Goal: Task Accomplishment & Management: Use online tool/utility

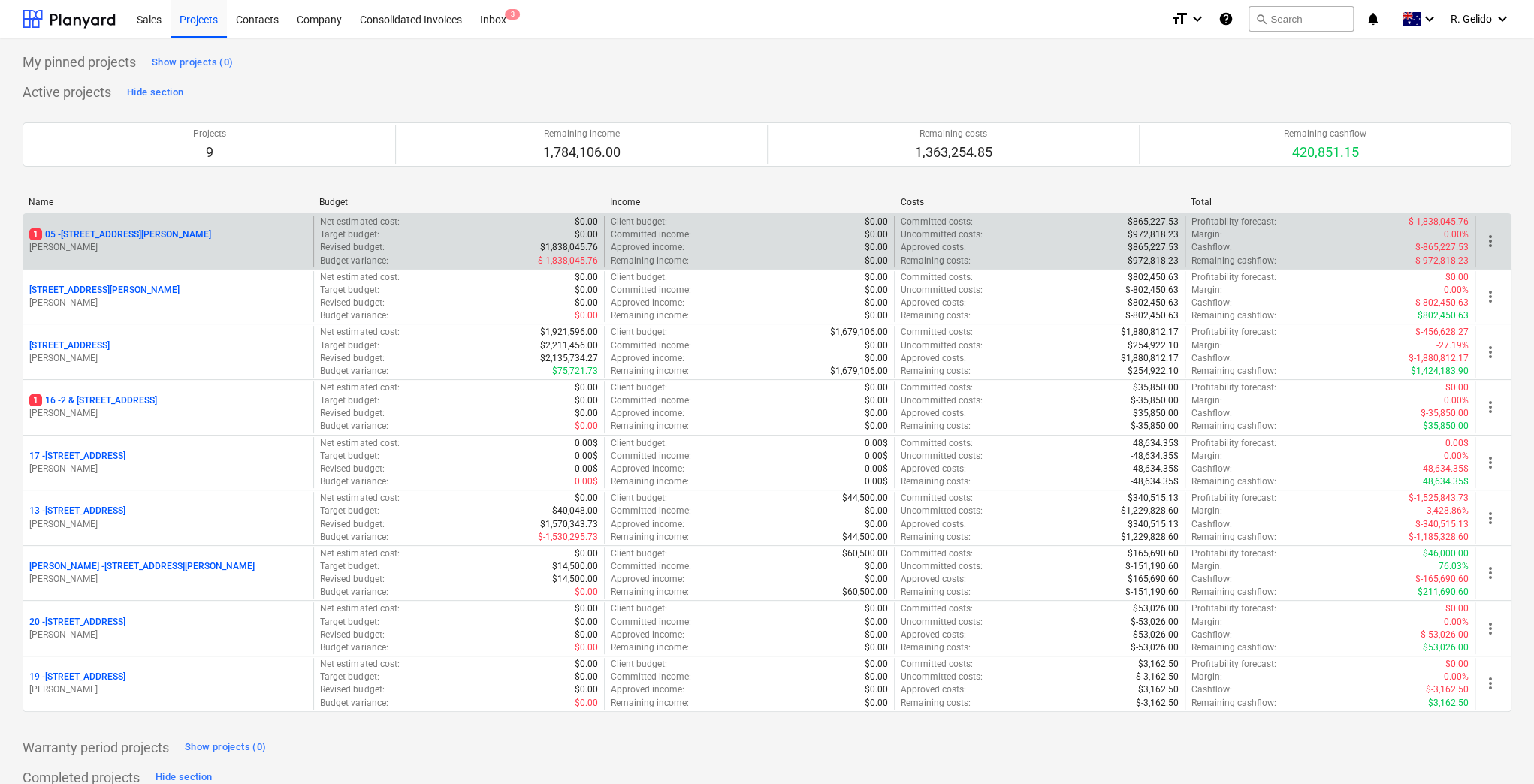
click at [123, 232] on p "[STREET_ADDRESS][PERSON_NAME]" at bounding box center [120, 235] width 182 height 13
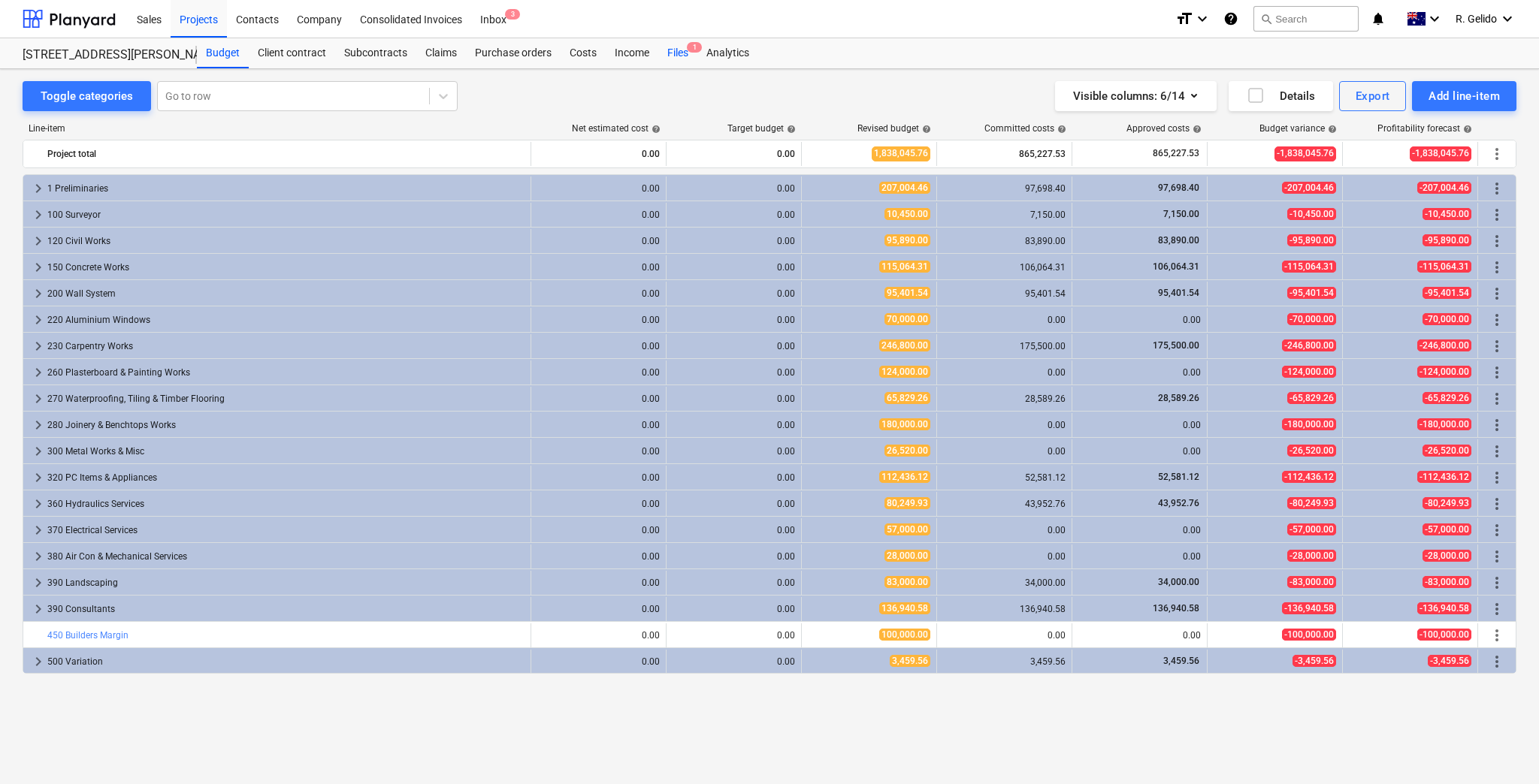
click at [674, 46] on div "Files 1" at bounding box center [678, 53] width 39 height 30
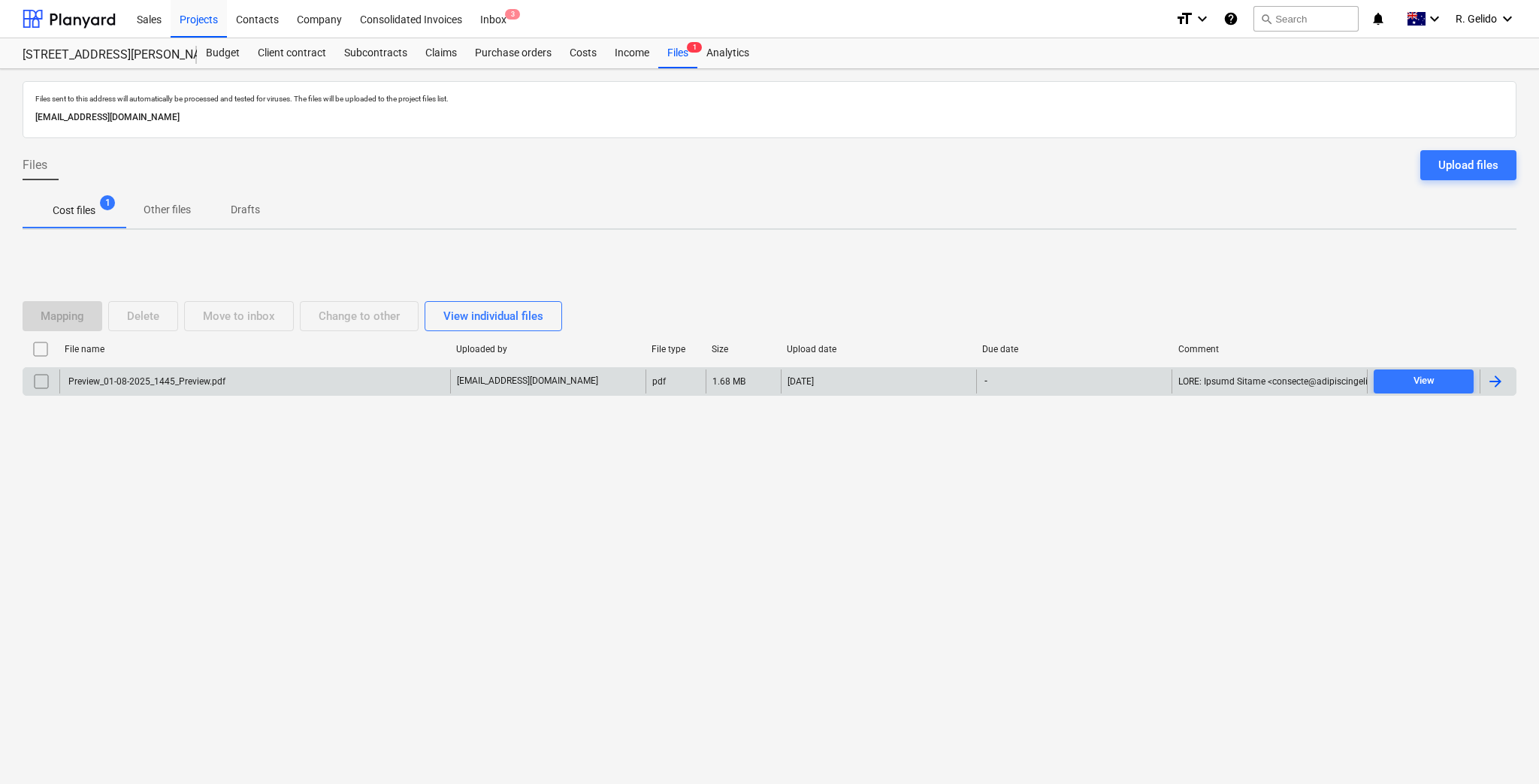
click at [312, 381] on div "Preview_01-08-2025_1445_Preview.pdf" at bounding box center [255, 381] width 390 height 24
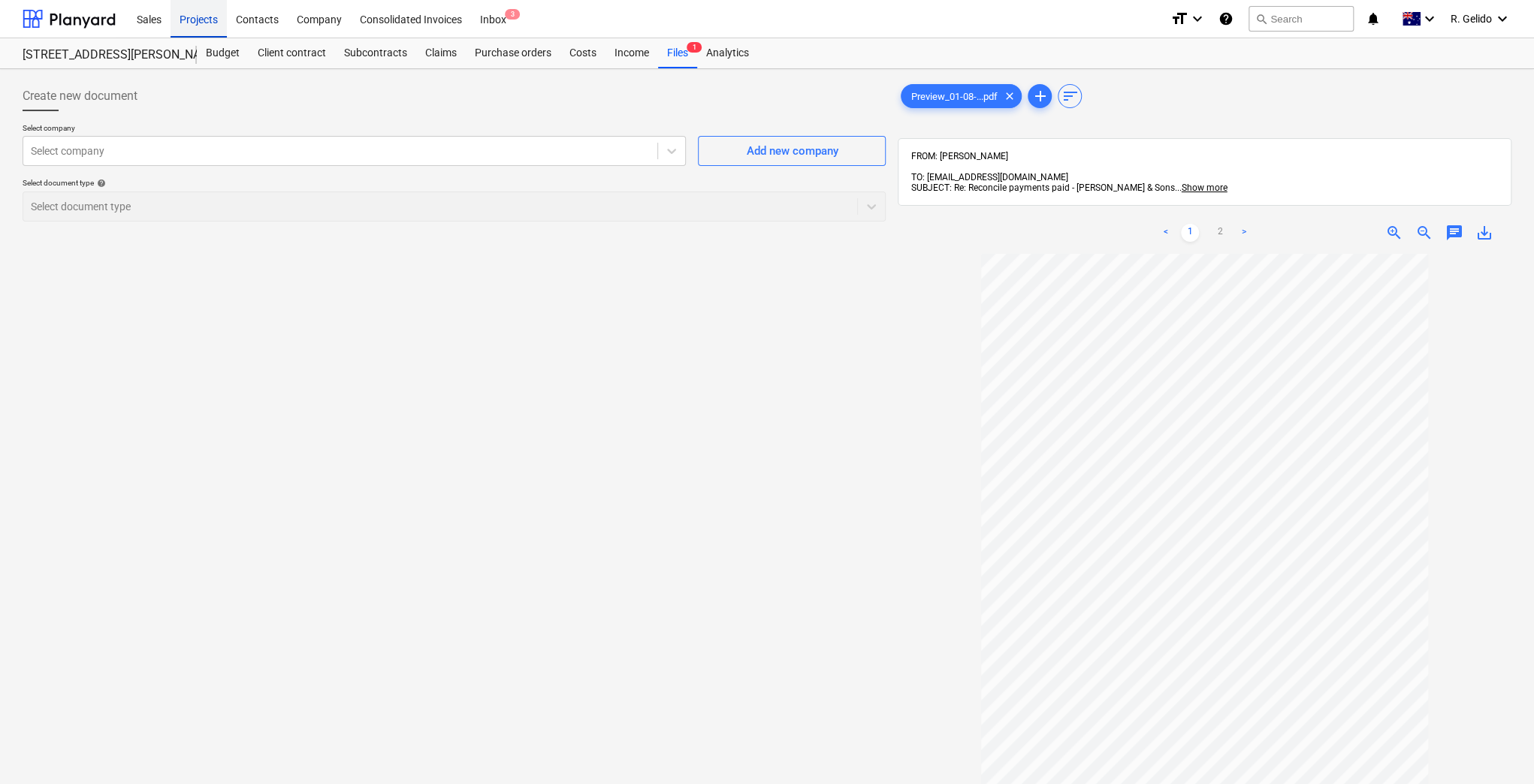
drag, startPoint x: 202, startPoint y: 24, endPoint x: 202, endPoint y: 34, distance: 10.0
click at [202, 24] on div "Projects" at bounding box center [198, 18] width 56 height 38
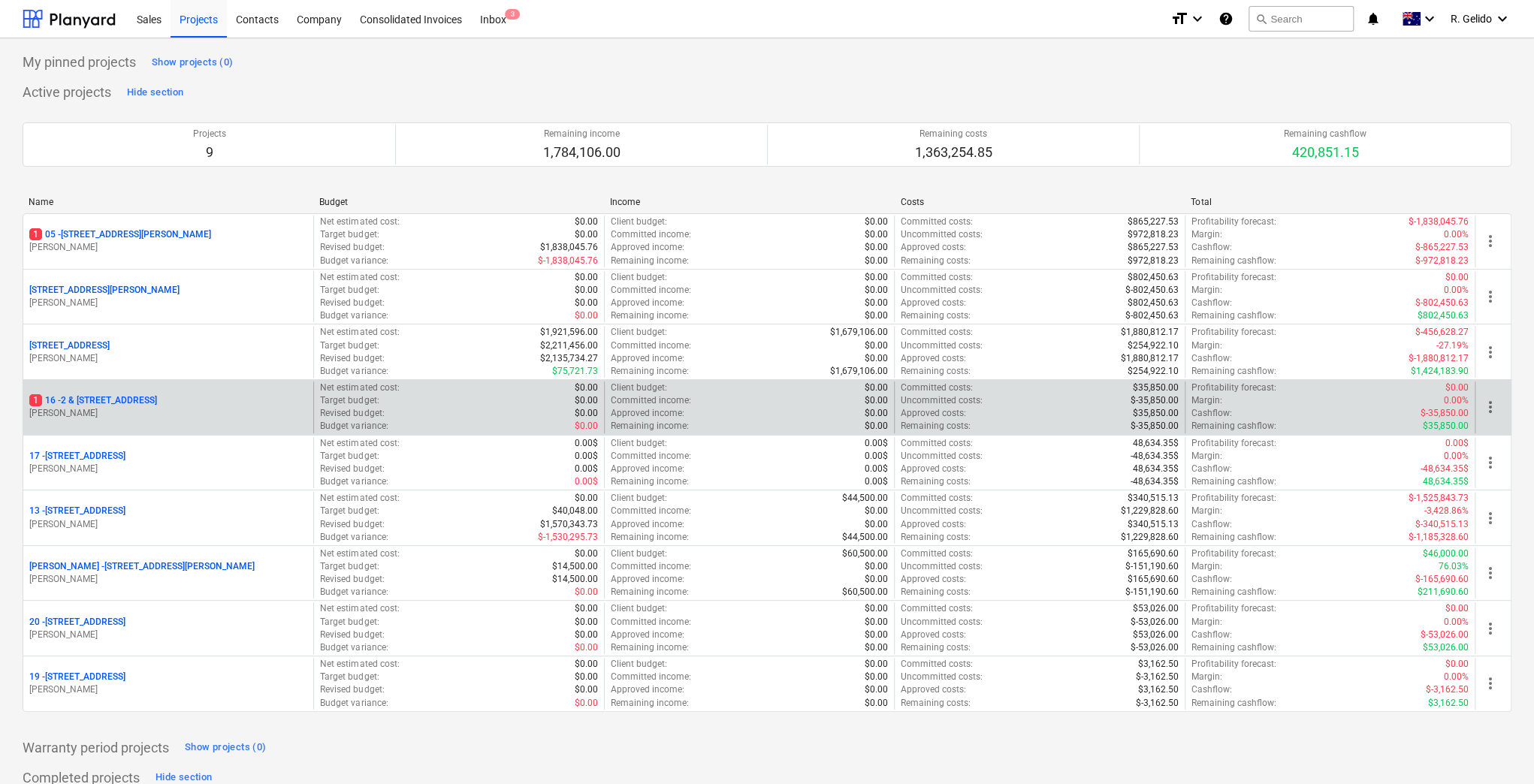
click at [125, 400] on p "1 16 - 2 & [STREET_ADDRESS]" at bounding box center [93, 401] width 128 height 13
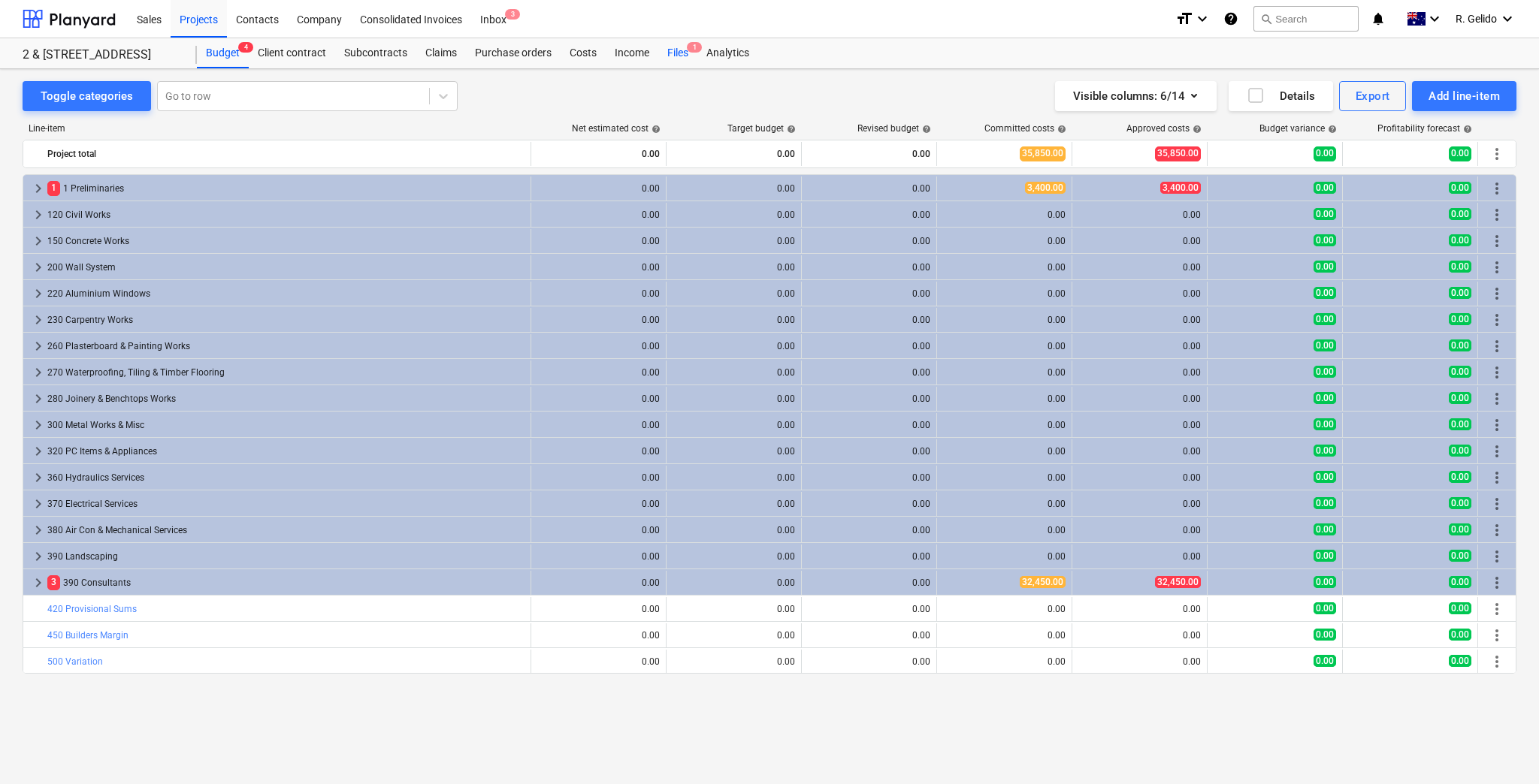
click at [679, 49] on div "Files 1" at bounding box center [678, 53] width 39 height 30
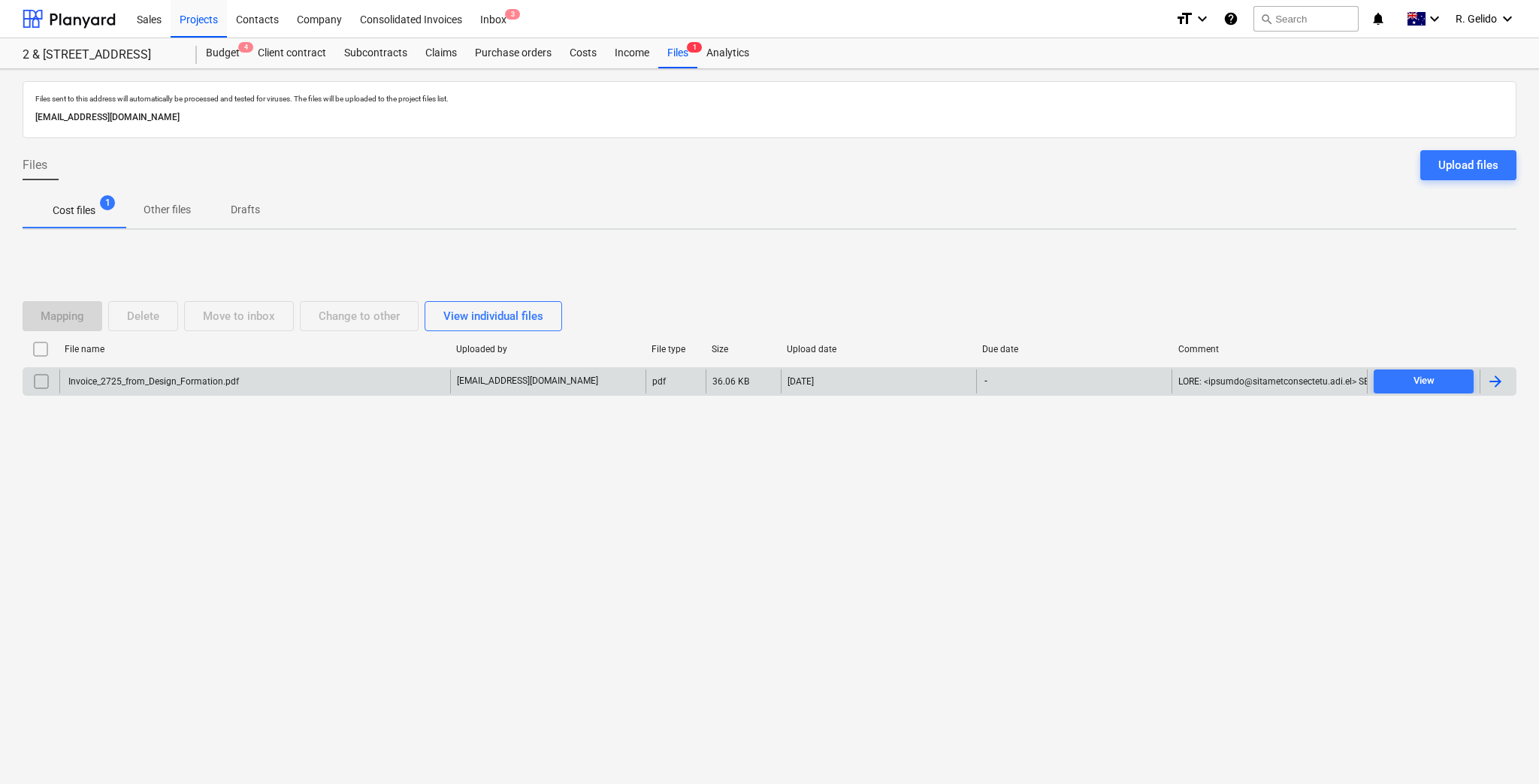
click at [232, 380] on div "Invoice_2725_from_Design_Formation.pdf" at bounding box center [152, 381] width 172 height 11
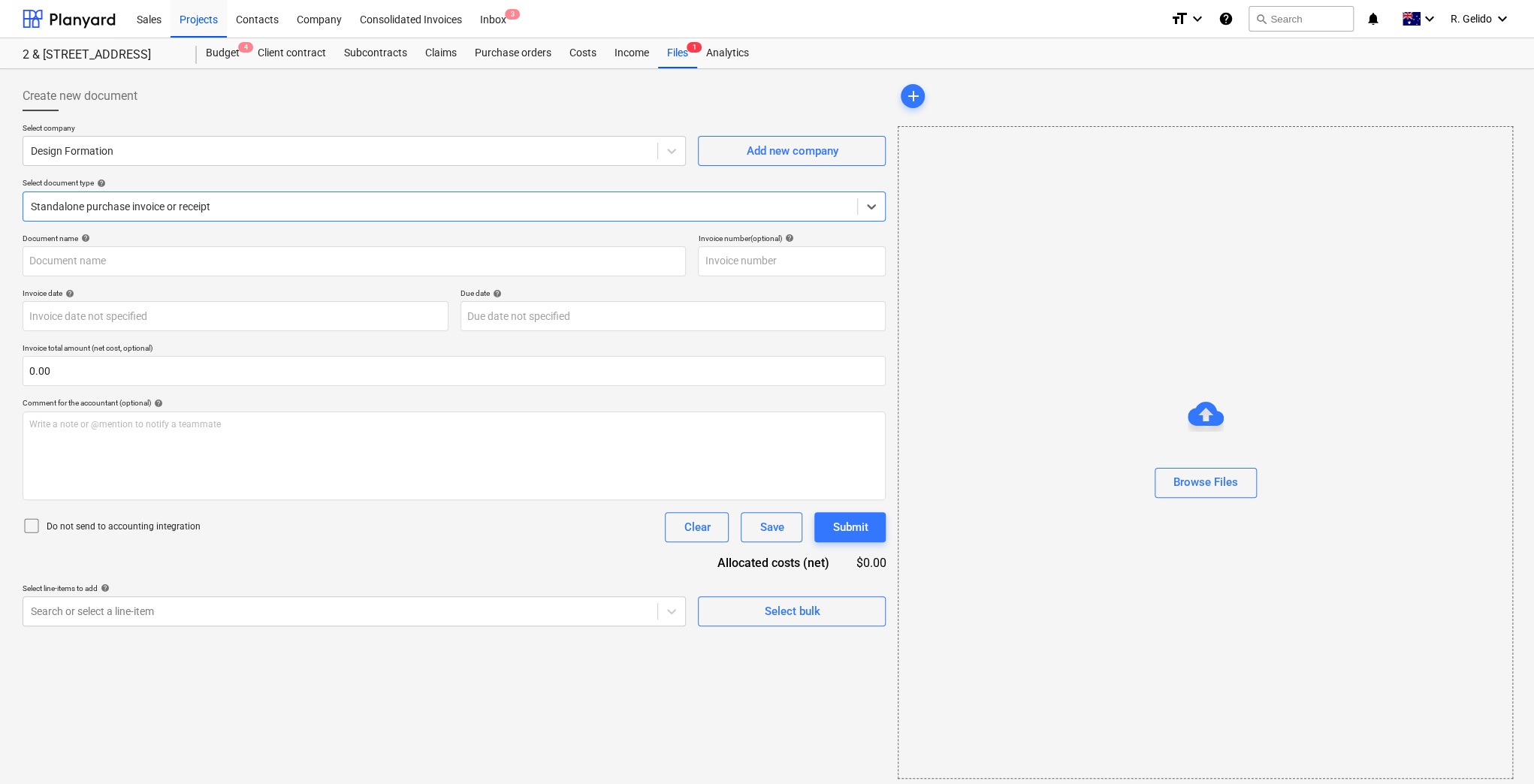
type input "Invoice_2725_from_Design_Formation.pdf"
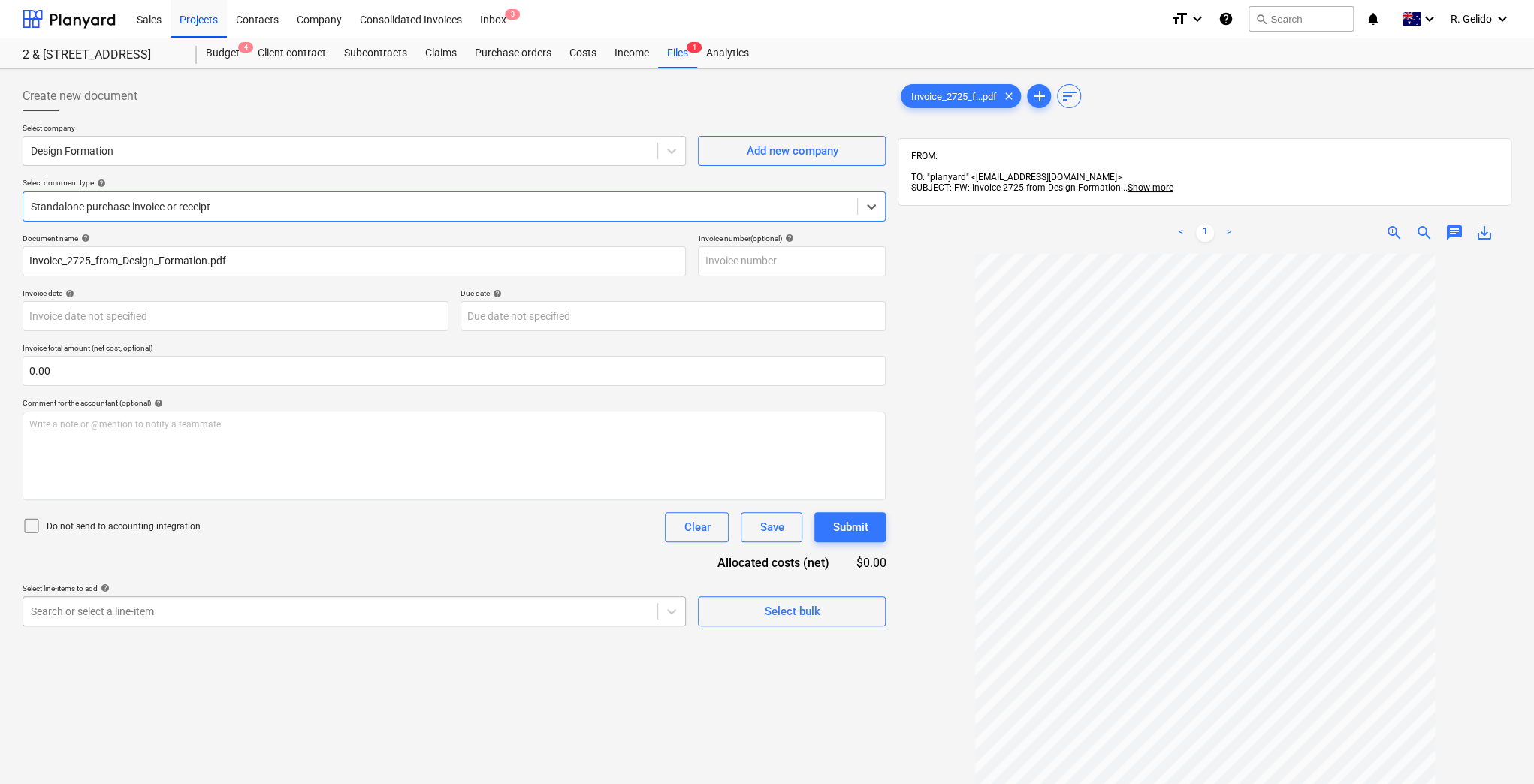
scroll to position [82, 0]
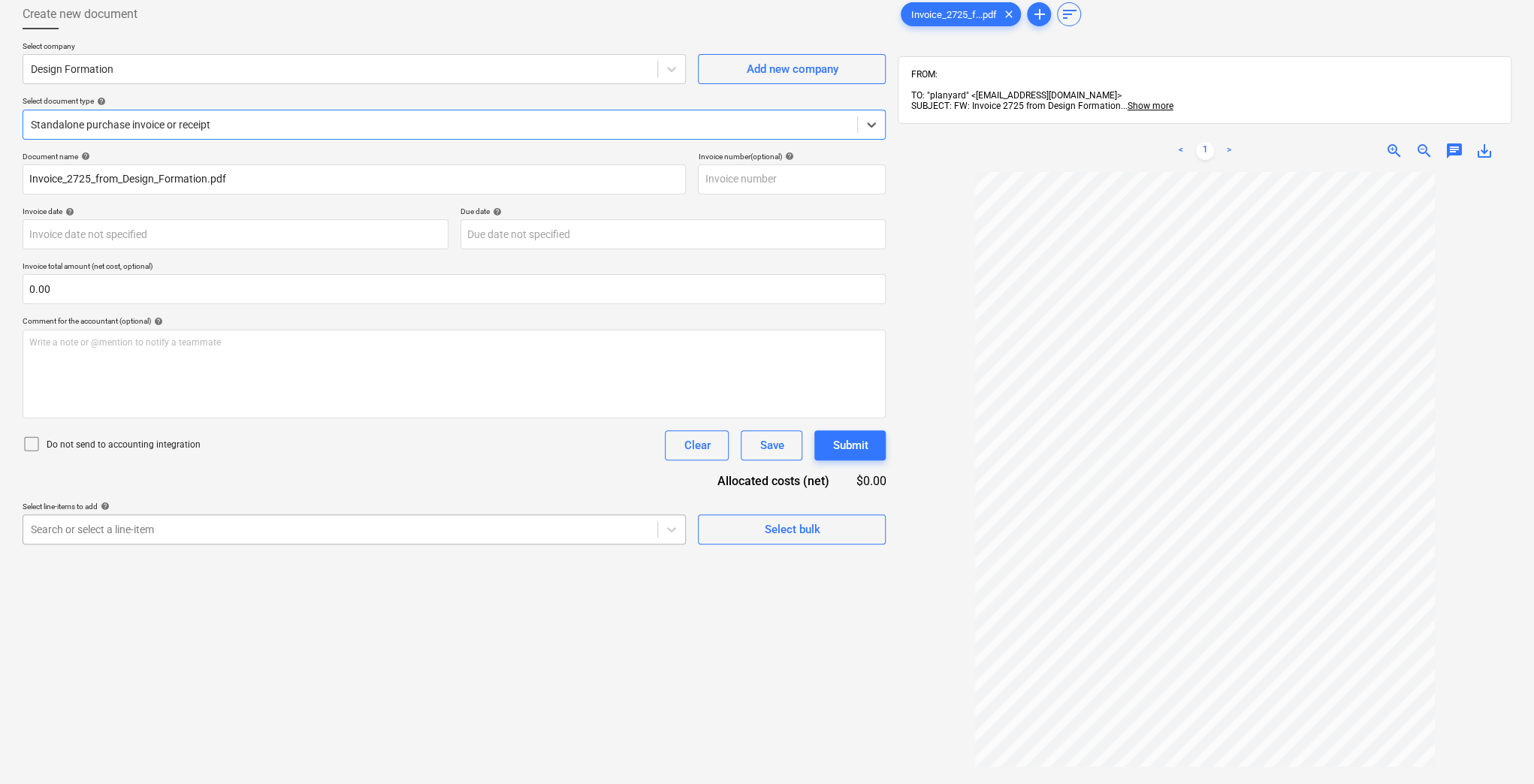
click at [351, 608] on body "Sales Projects Contacts Company Consolidated Invoices Inbox 3 format_size keybo…" at bounding box center [767, 310] width 1534 height 784
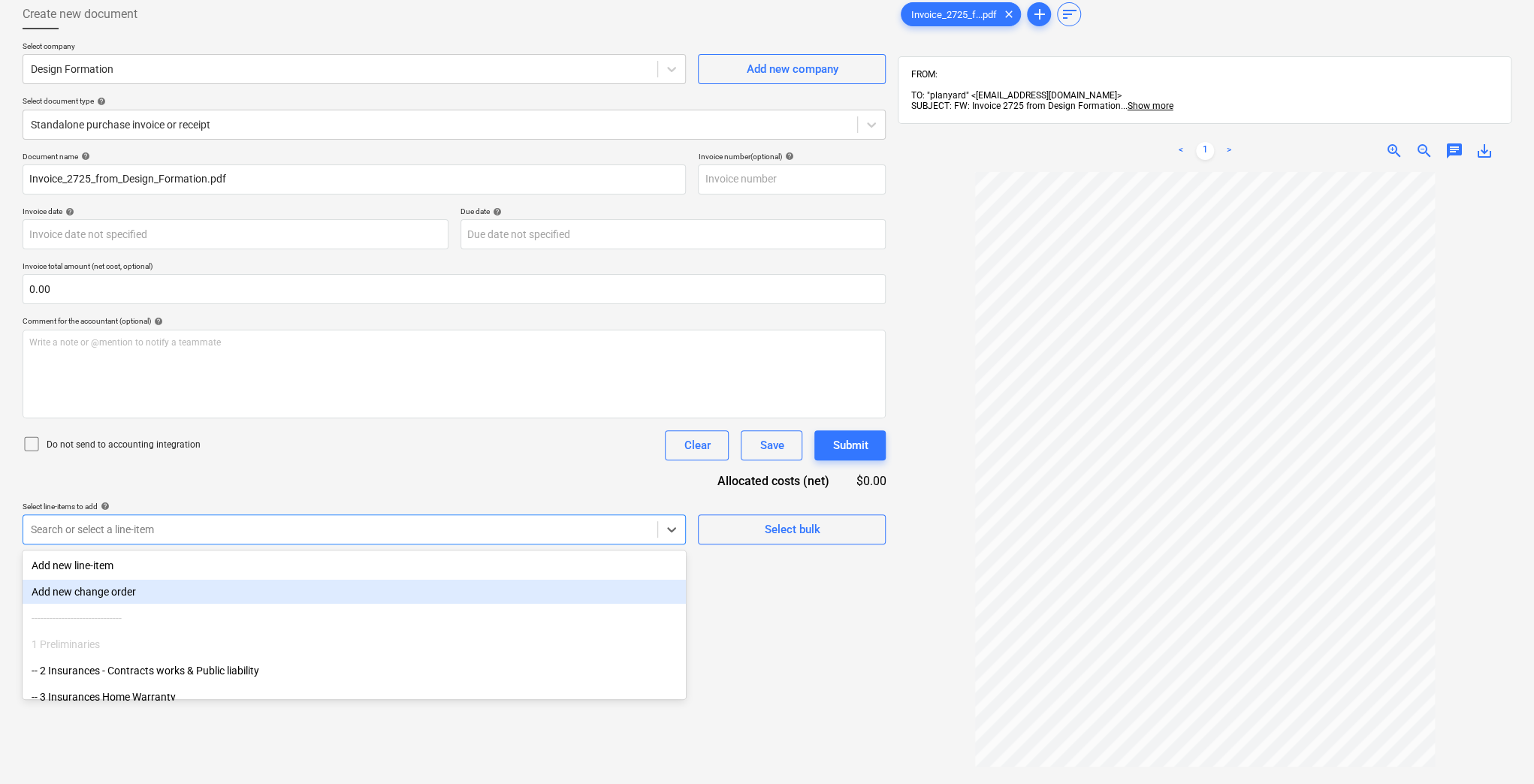
click at [790, 623] on div "Create new document Select company Design Formation Add new company Select docu…" at bounding box center [454, 457] width 875 height 927
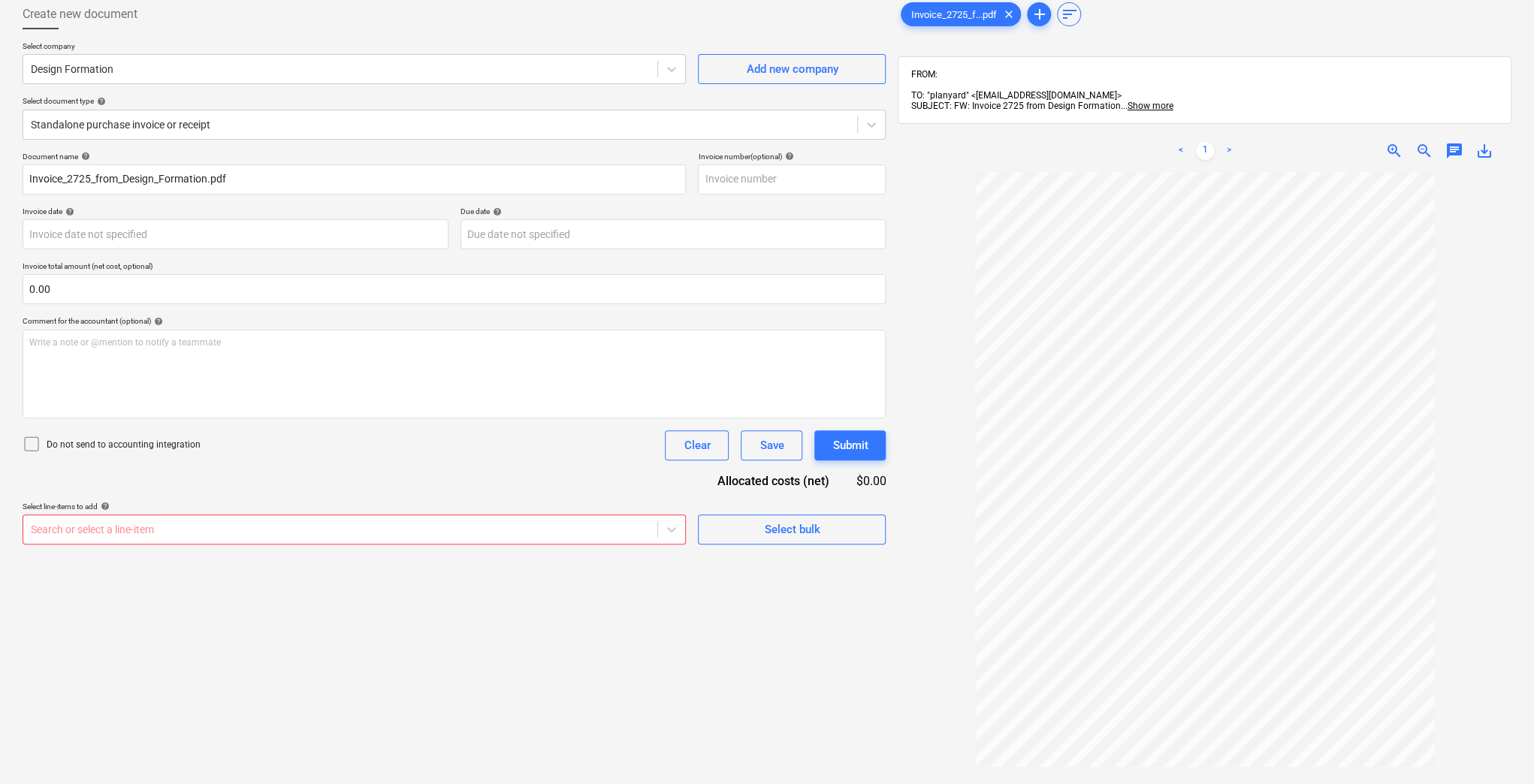
click at [412, 461] on div "Document name help Invoice_2725_from_Design_Formation.pdf Invoice number (optio…" at bounding box center [454, 348] width 863 height 393
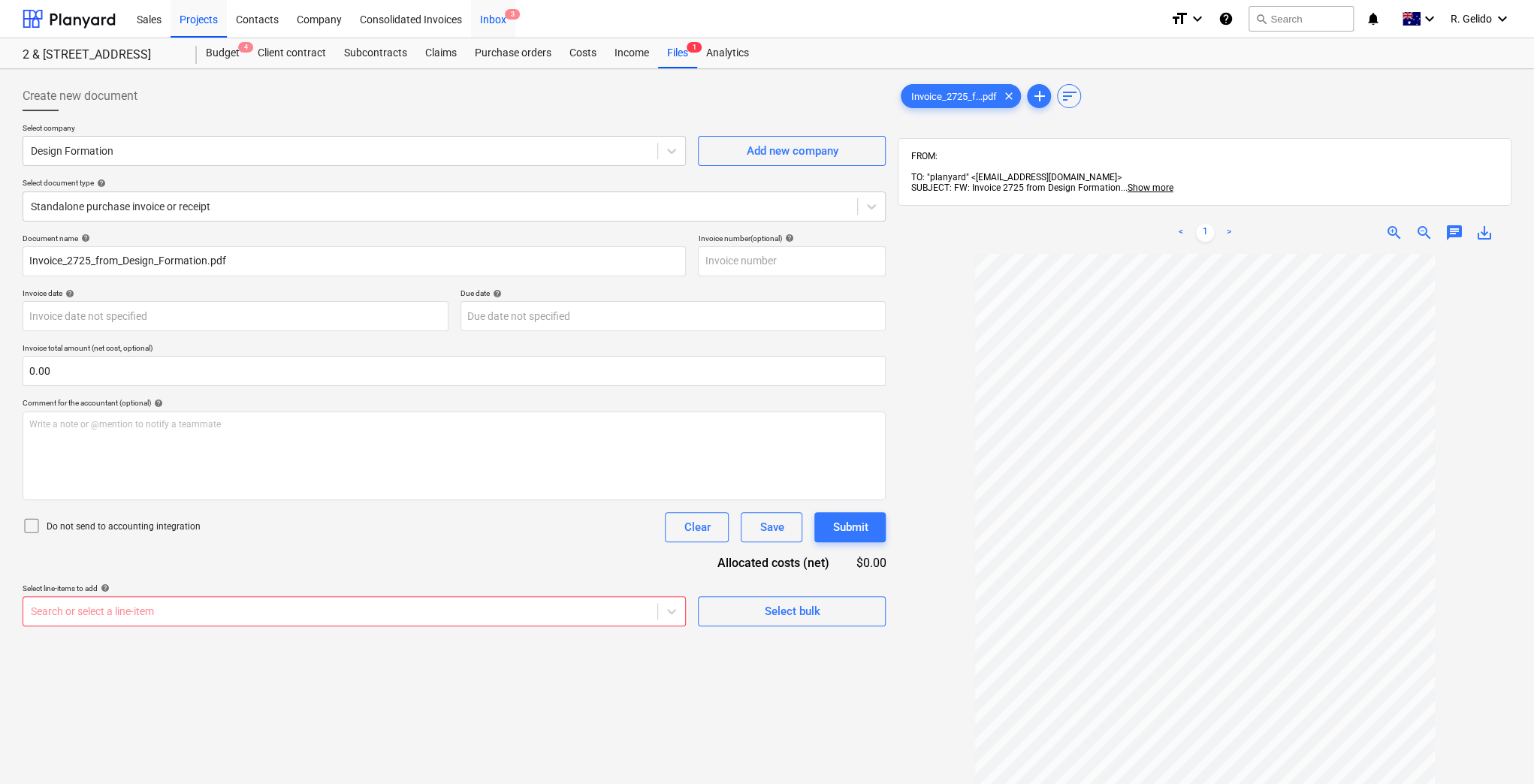
click at [496, 21] on div "Inbox 3" at bounding box center [493, 18] width 45 height 38
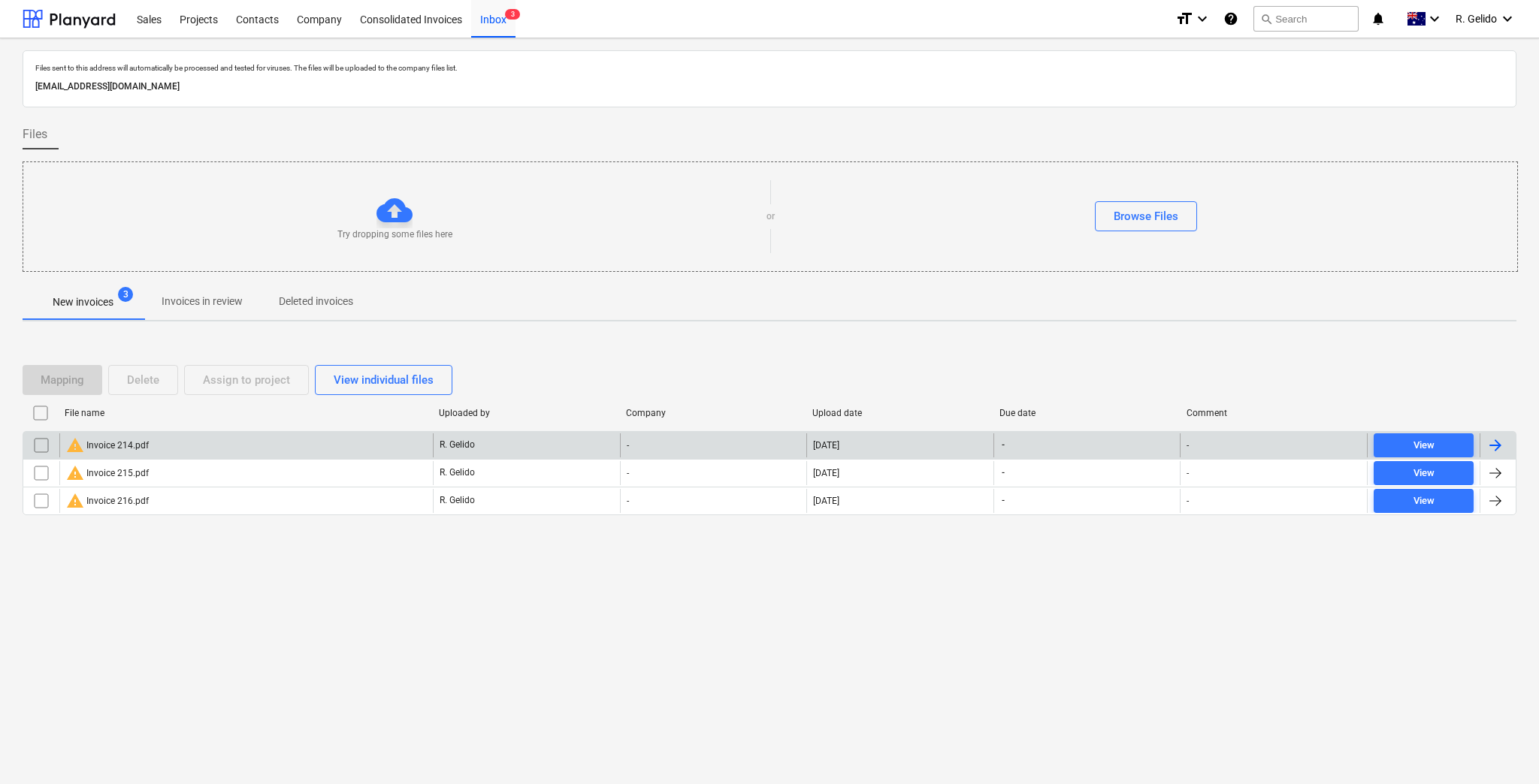
click at [188, 453] on div "warning Invoice 214.pdf" at bounding box center [246, 446] width 373 height 24
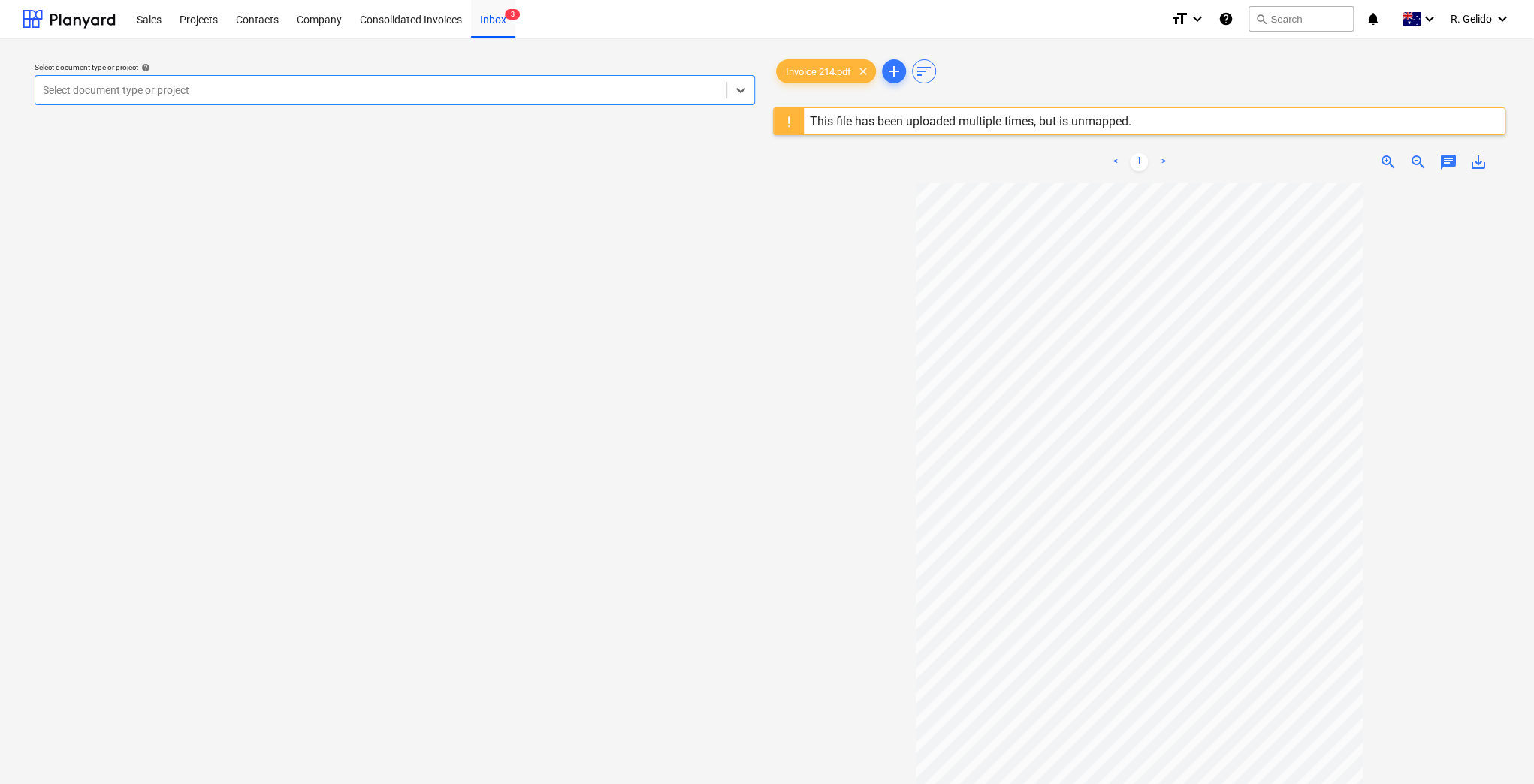
scroll to position [159, 0]
